Goal: Task Accomplishment & Management: Use online tool/utility

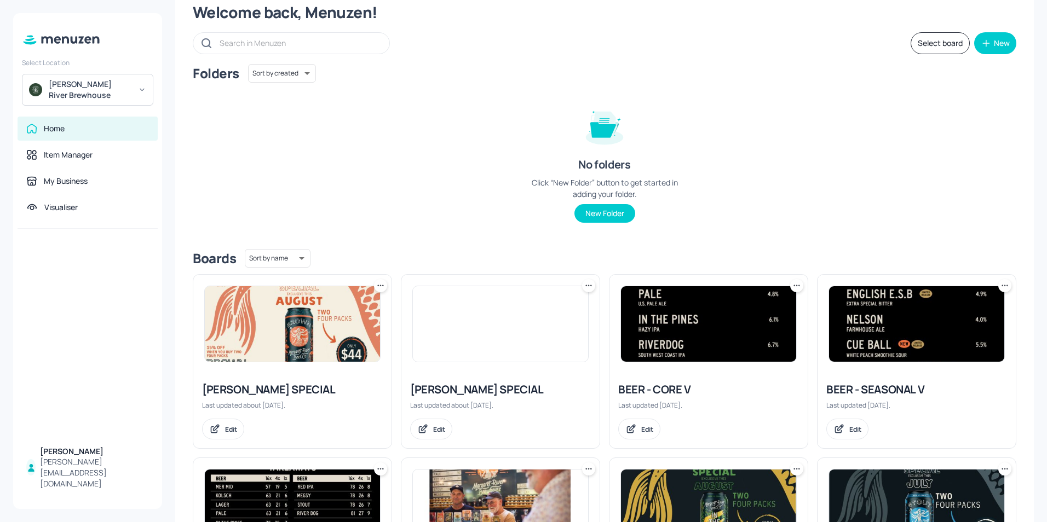
scroll to position [55, 0]
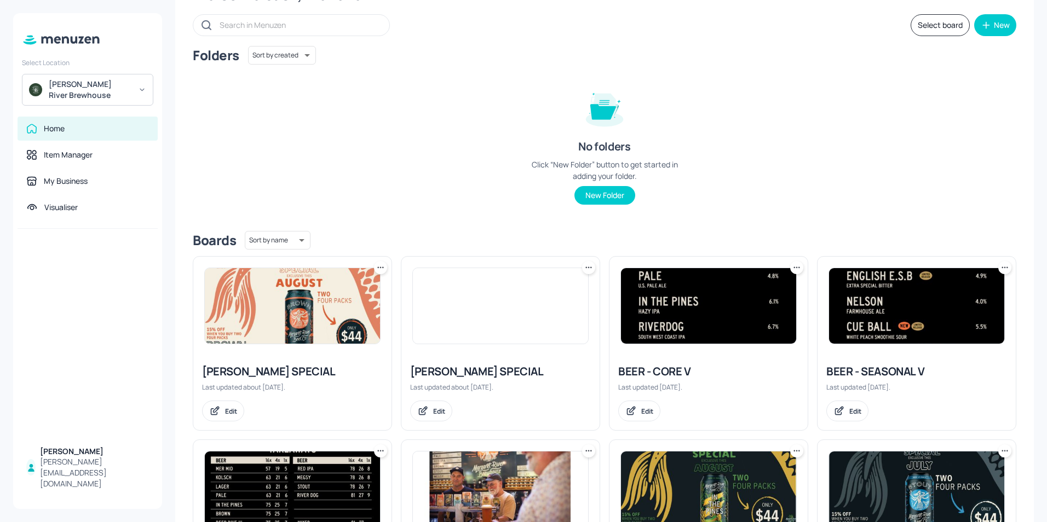
click at [871, 320] on img at bounding box center [916, 306] width 175 height 76
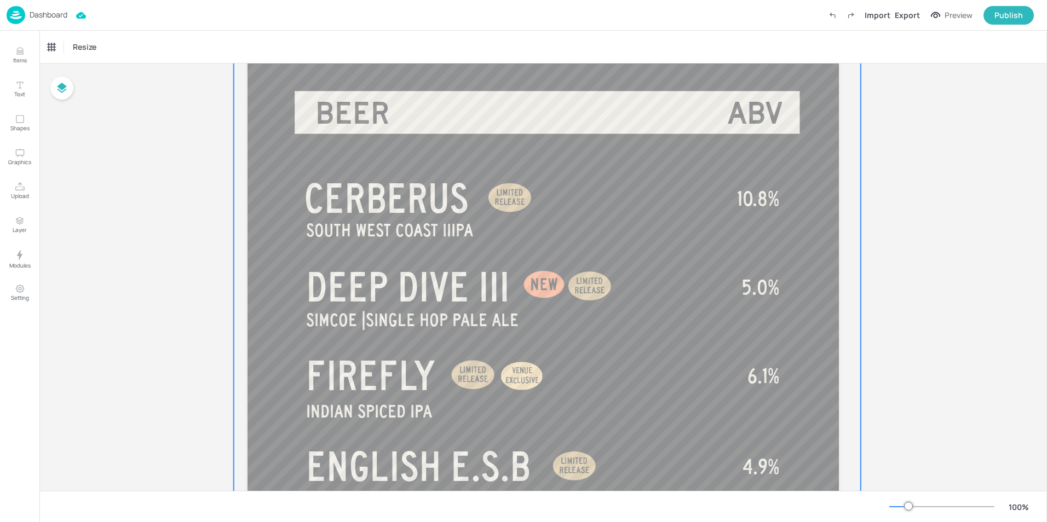
scroll to position [55, 0]
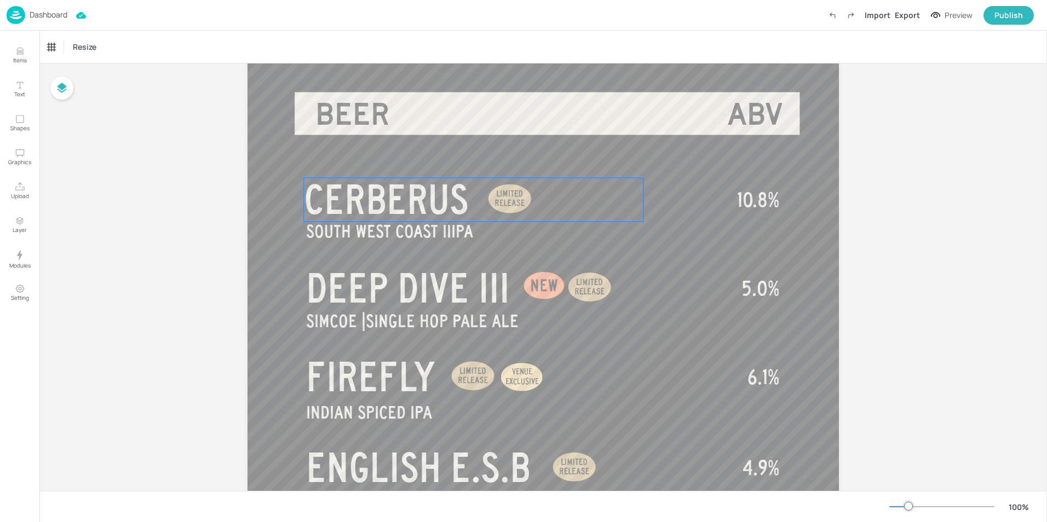
click at [408, 214] on span "CERBERUS" at bounding box center [386, 200] width 165 height 44
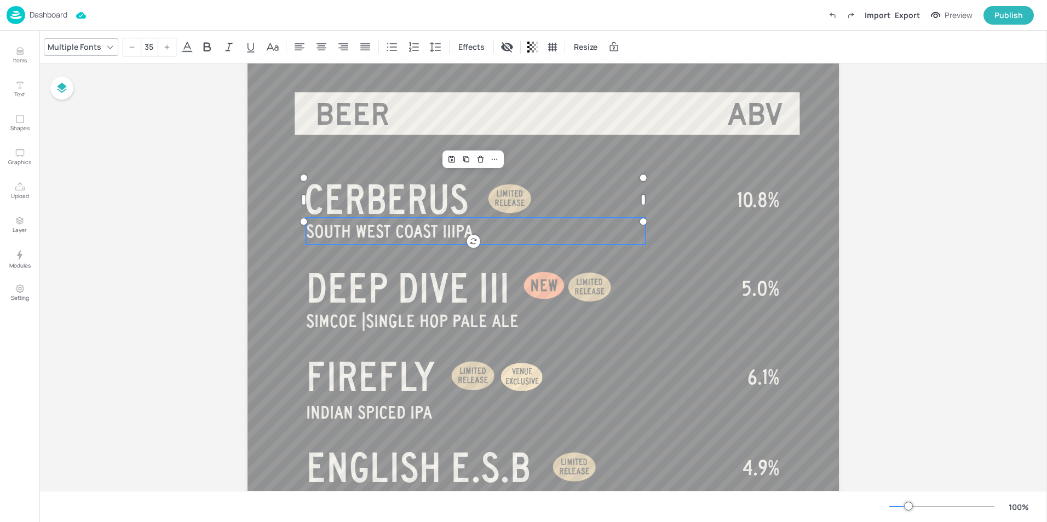
click at [424, 234] on span "SOUTH WEST COAST IIIPA" at bounding box center [389, 231] width 167 height 19
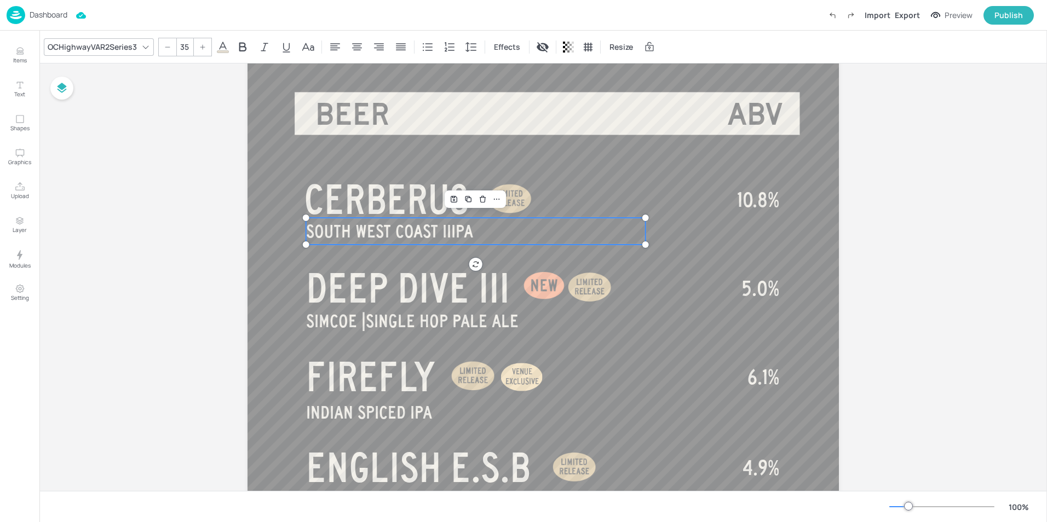
click at [424, 234] on span "SOUTH WEST COAST IIIPA" at bounding box center [389, 231] width 167 height 19
drag, startPoint x: 443, startPoint y: 230, endPoint x: 302, endPoint y: 237, distance: 141.4
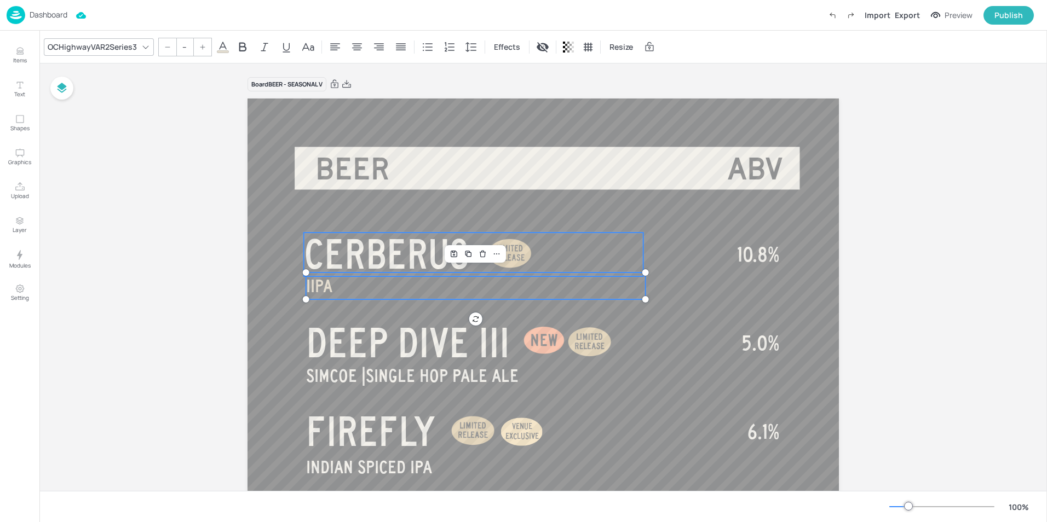
type input "80"
click at [392, 263] on span "CERBERUS" at bounding box center [386, 255] width 165 height 44
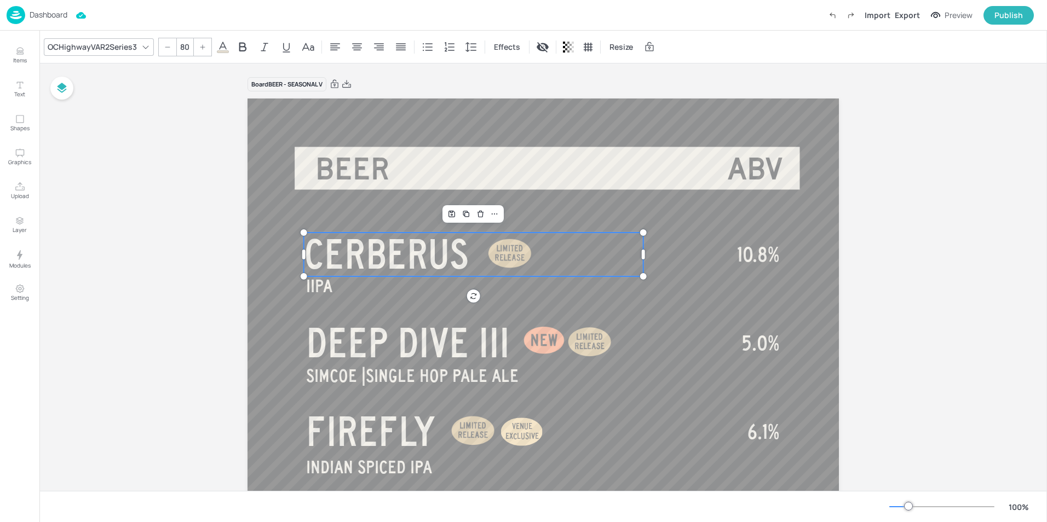
click at [460, 256] on span "CERBERUS" at bounding box center [386, 255] width 165 height 44
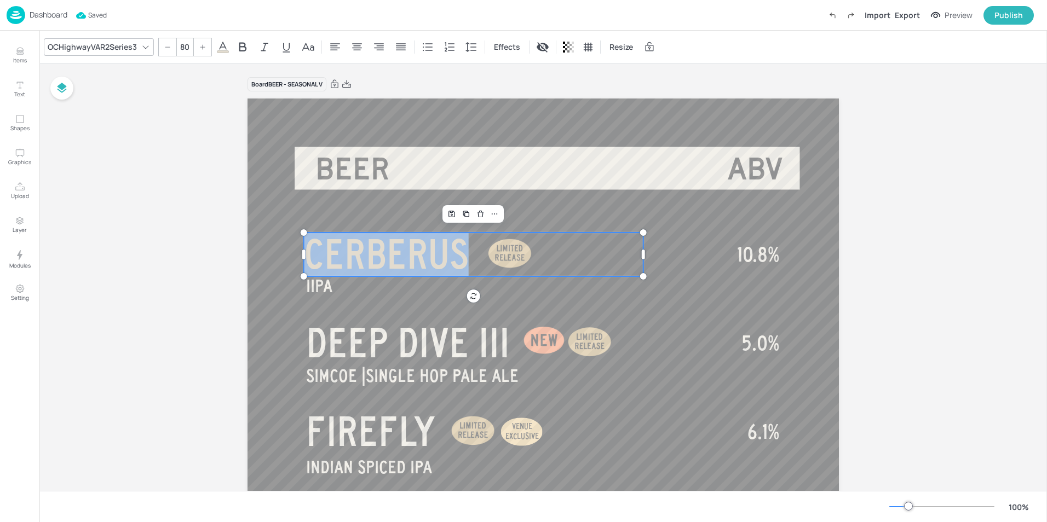
drag, startPoint x: 464, startPoint y: 256, endPoint x: 310, endPoint y: 257, distance: 153.8
click at [310, 257] on span "CERBERUS" at bounding box center [386, 255] width 165 height 44
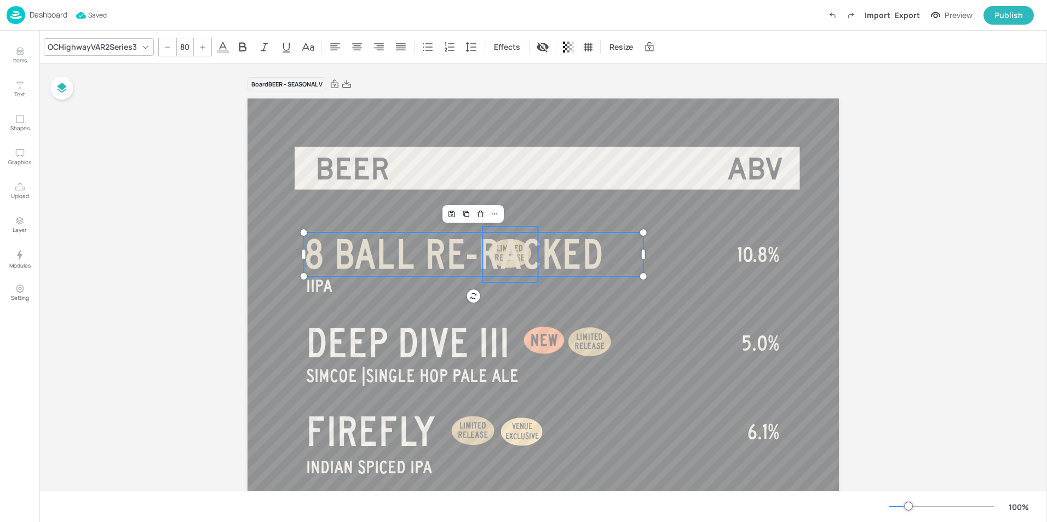
click at [504, 232] on div at bounding box center [509, 254] width 55 height 55
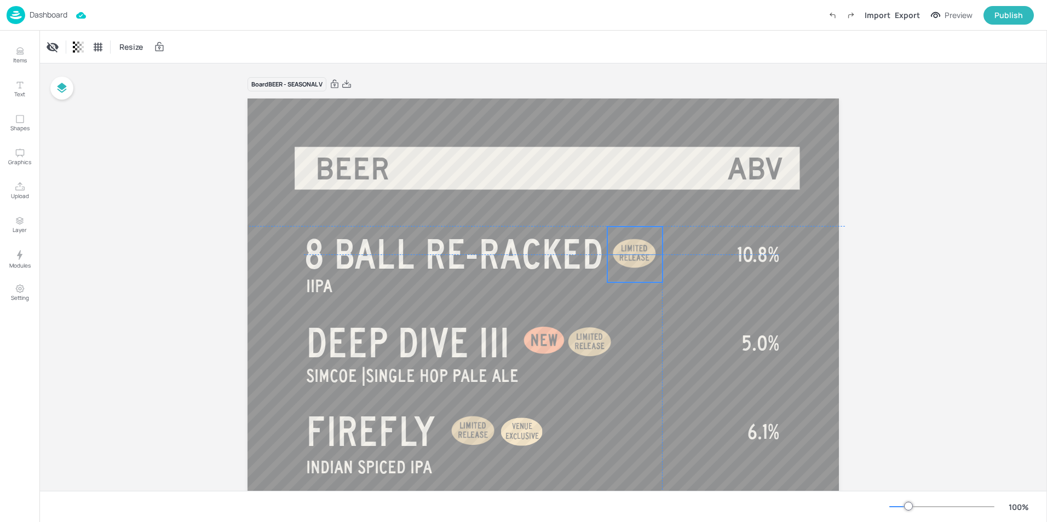
drag, startPoint x: 508, startPoint y: 232, endPoint x: 634, endPoint y: 231, distance: 125.9
click at [634, 231] on div at bounding box center [634, 254] width 55 height 55
click at [311, 296] on span "IIPA" at bounding box center [319, 285] width 26 height 19
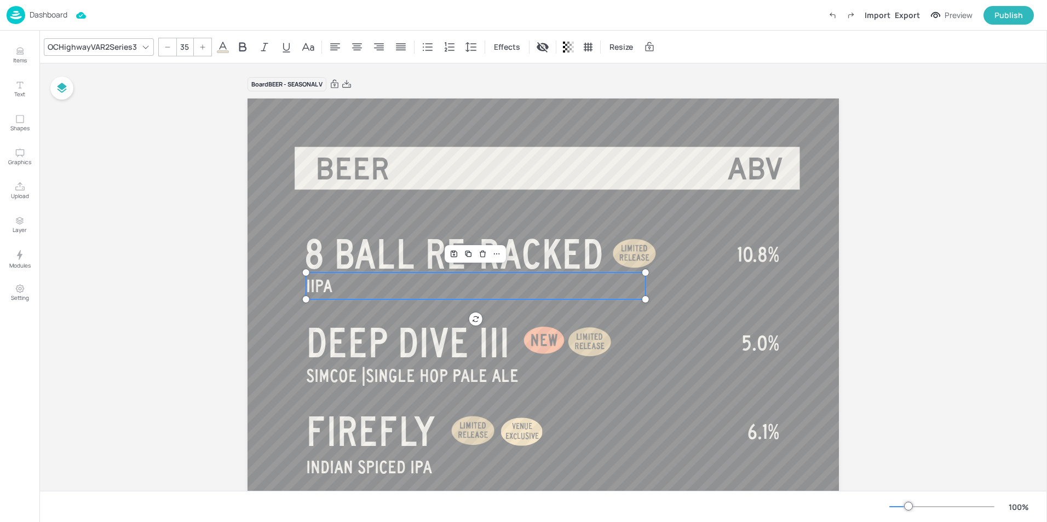
click at [311, 296] on span "IIPA" at bounding box center [319, 285] width 26 height 19
click at [311, 288] on span "IIPA" at bounding box center [319, 285] width 26 height 19
click at [308, 290] on div at bounding box center [306, 286] width 9 height 27
click at [320, 291] on span "IIPA" at bounding box center [319, 285] width 26 height 19
click at [311, 286] on span "IIPA" at bounding box center [319, 285] width 26 height 19
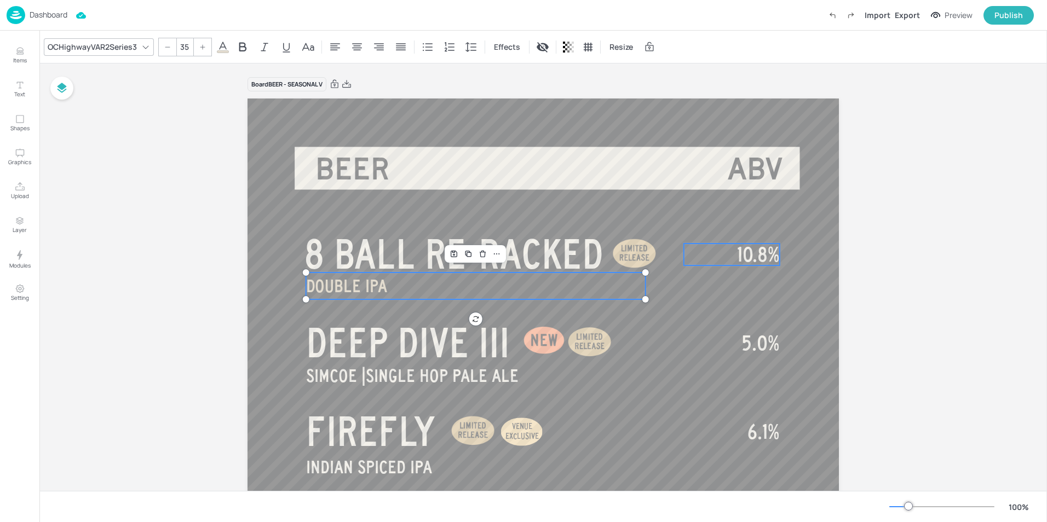
type input "40"
click at [754, 259] on span "10.8%" at bounding box center [758, 255] width 42 height 22
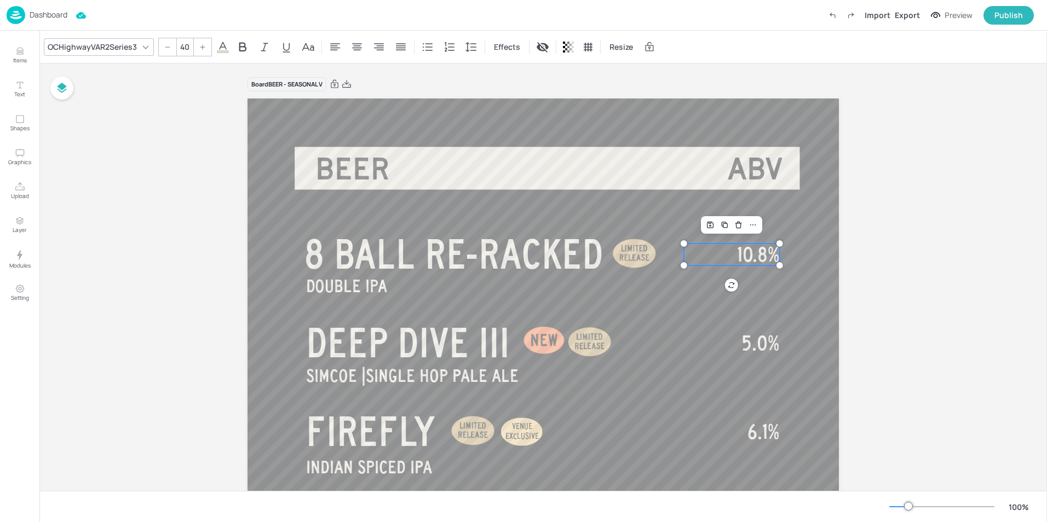
click at [754, 259] on span "10.8%" at bounding box center [758, 255] width 42 height 22
click at [754, 252] on span "10.8%" at bounding box center [758, 255] width 42 height 22
click at [751, 254] on span "10.8%" at bounding box center [758, 255] width 42 height 22
click at [753, 257] on span "10.8%" at bounding box center [758, 255] width 42 height 22
click at [750, 257] on span "10.8%" at bounding box center [758, 255] width 42 height 22
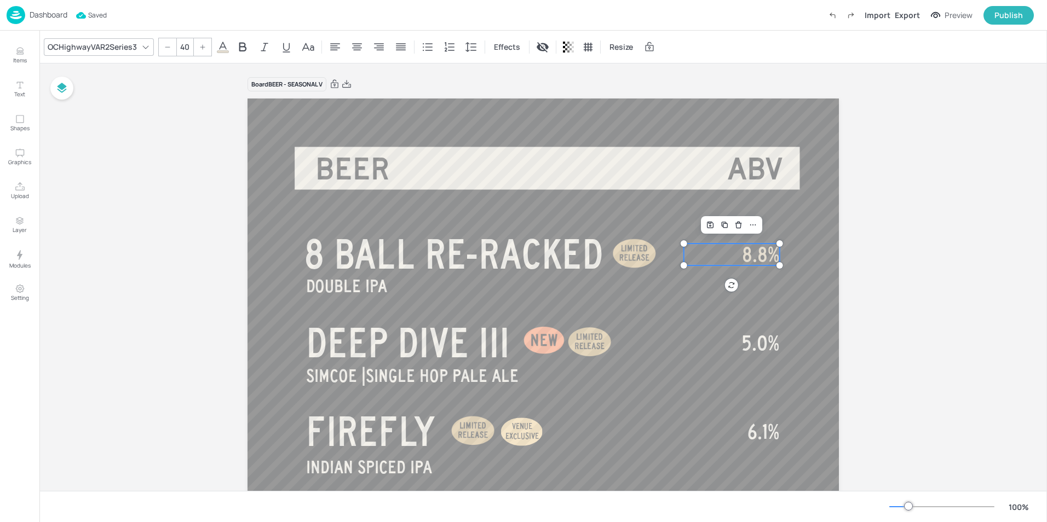
click at [766, 251] on span "8.8%" at bounding box center [760, 255] width 37 height 22
click at [1002, 11] on div "Publish" at bounding box center [1008, 15] width 28 height 12
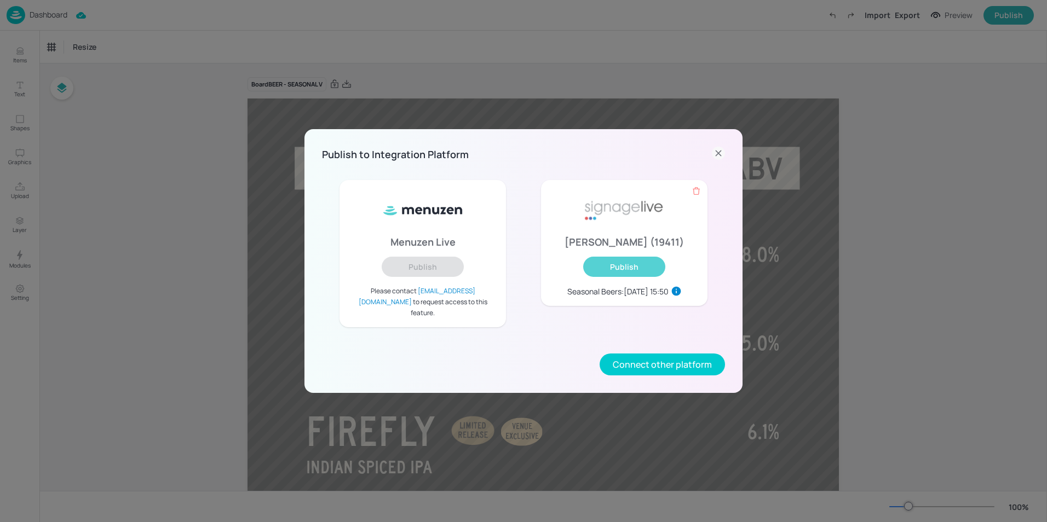
click at [621, 277] on button "Publish" at bounding box center [624, 267] width 82 height 20
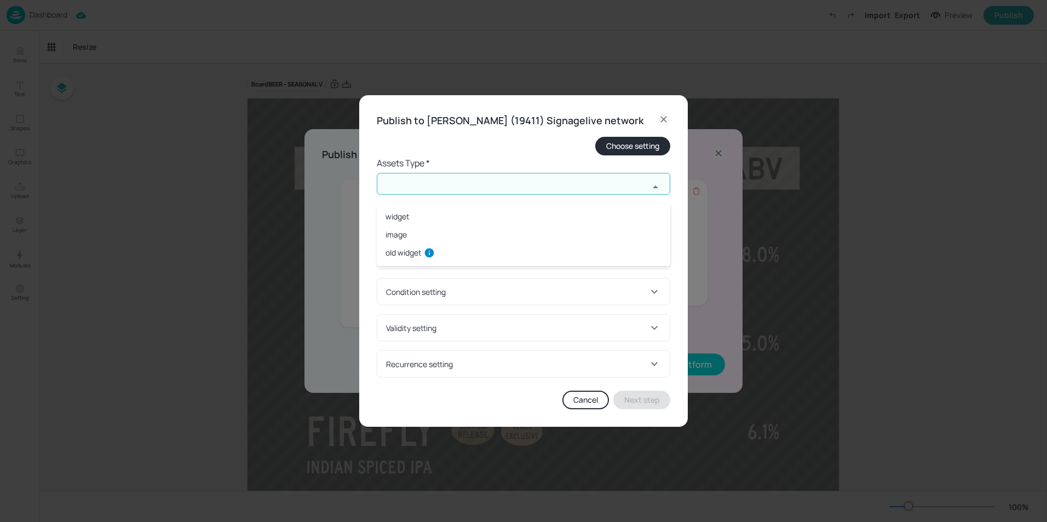
click at [459, 189] on input "text" at bounding box center [513, 184] width 272 height 22
click at [408, 212] on li "widget" at bounding box center [523, 216] width 293 height 18
type input "widget"
click at [424, 234] on input "text" at bounding box center [513, 228] width 272 height 22
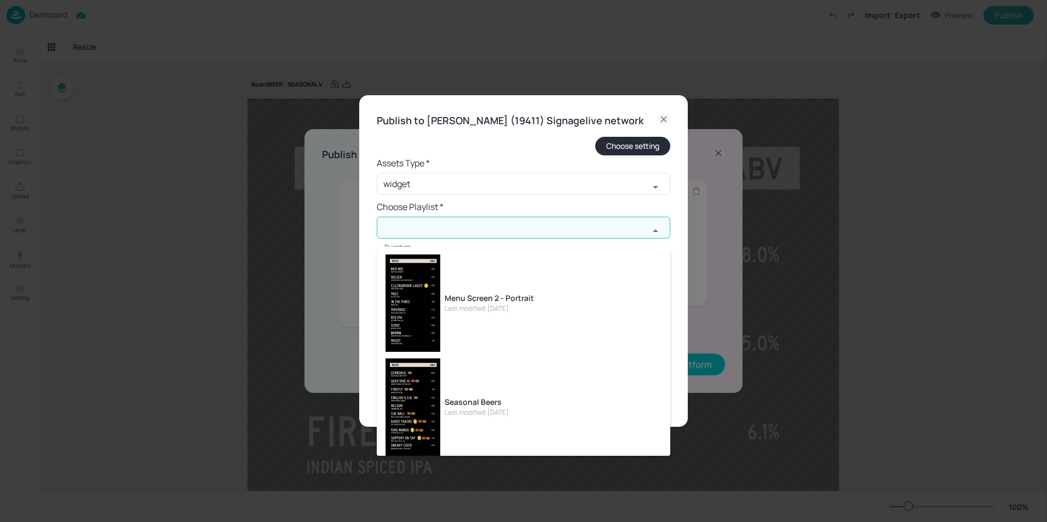
click at [485, 408] on div "Last modified: [DATE]" at bounding box center [476, 413] width 64 height 10
type input "Seasonal Beers"
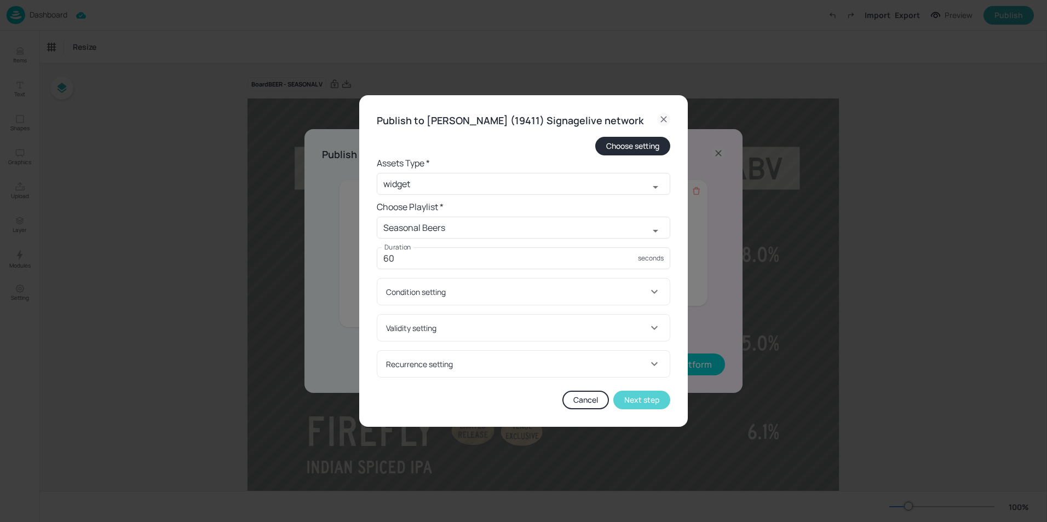
click at [634, 402] on button "Next step" at bounding box center [641, 400] width 57 height 19
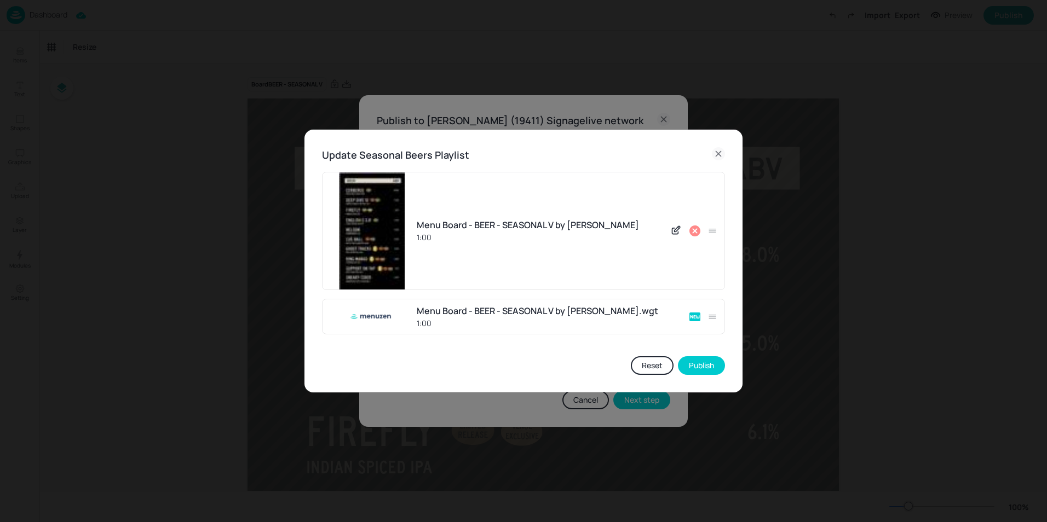
click at [694, 228] on icon at bounding box center [694, 231] width 11 height 11
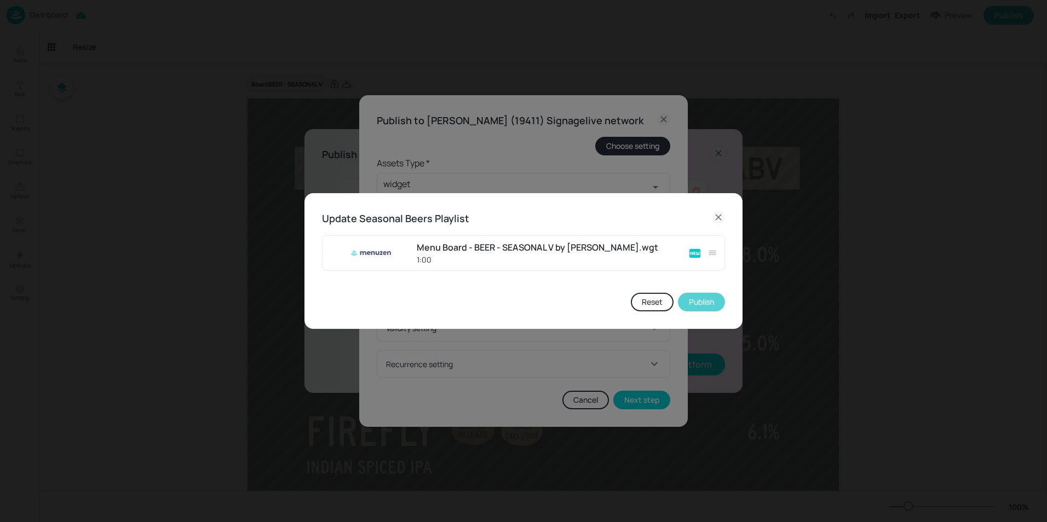
click at [697, 304] on button "Publish" at bounding box center [701, 302] width 47 height 19
